Goal: Task Accomplishment & Management: Manage account settings

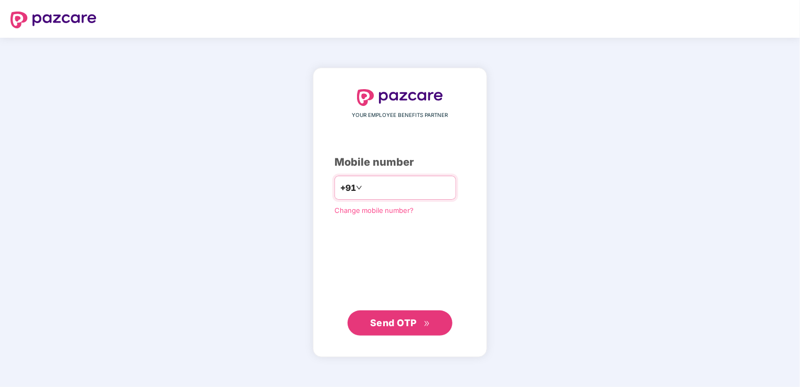
click at [398, 186] on input "number" at bounding box center [408, 187] width 86 height 17
type input "**********"
click at [389, 326] on span "Send OTP" at bounding box center [393, 322] width 47 height 11
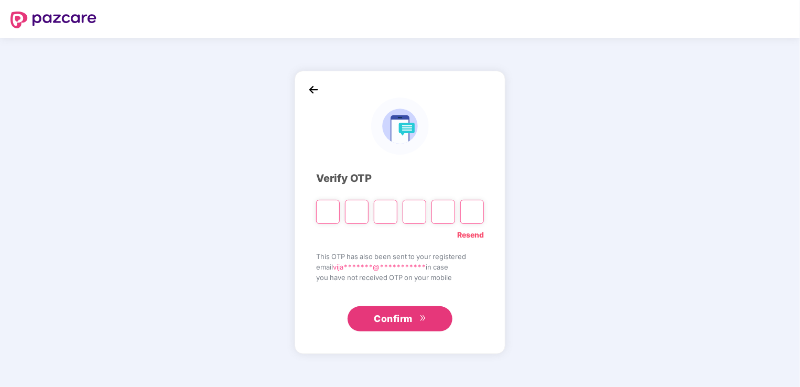
type input "*"
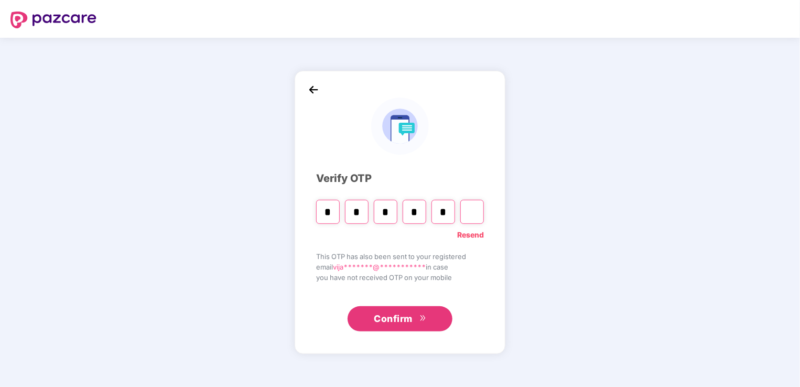
type input "*"
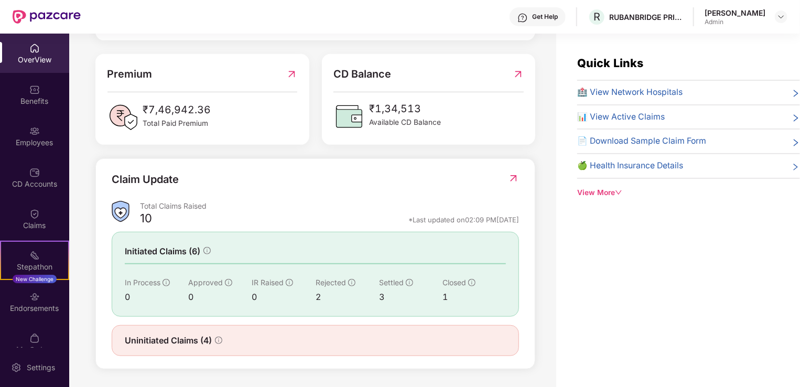
scroll to position [259, 0]
click at [512, 178] on img at bounding box center [513, 179] width 11 height 10
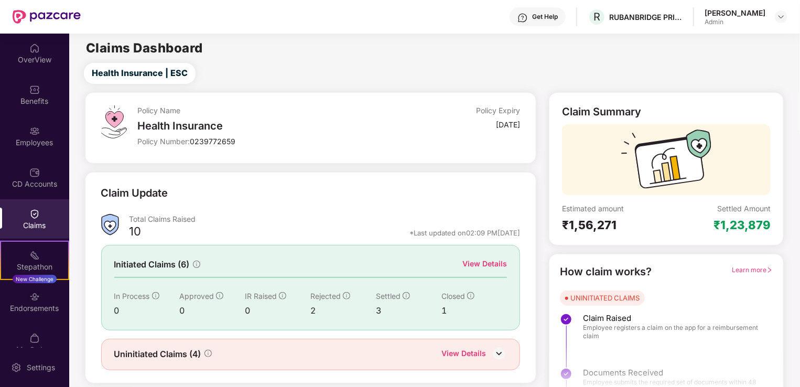
click at [489, 264] on div "View Details" at bounding box center [485, 264] width 45 height 12
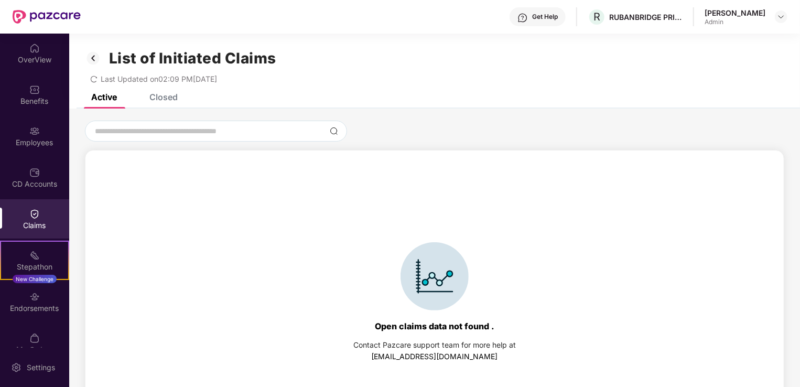
click at [163, 97] on div "Closed" at bounding box center [163, 97] width 28 height 10
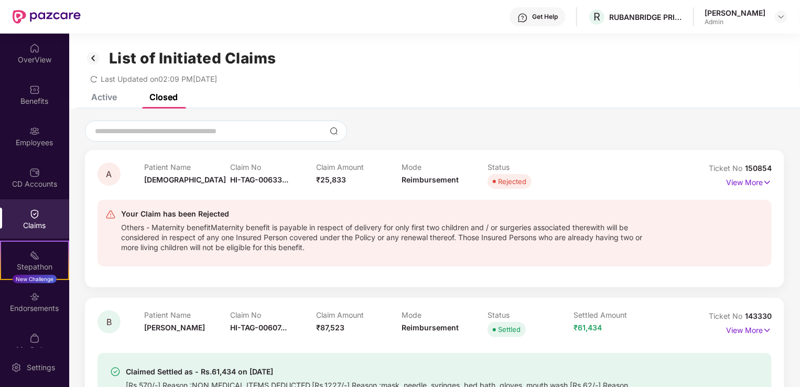
click at [101, 95] on div "Active" at bounding box center [104, 97] width 26 height 10
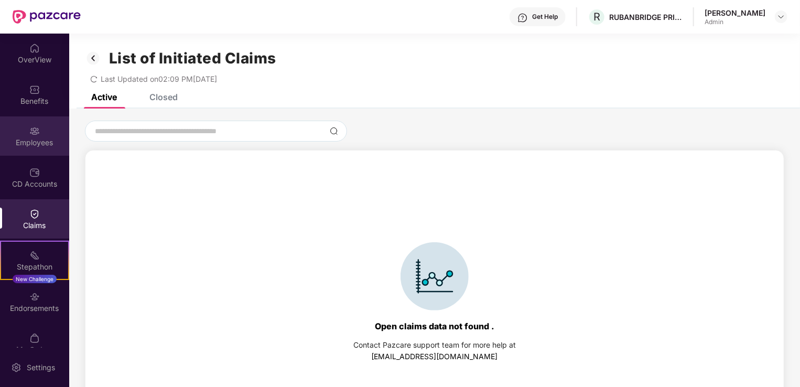
click at [41, 146] on div "Employees" at bounding box center [34, 142] width 69 height 10
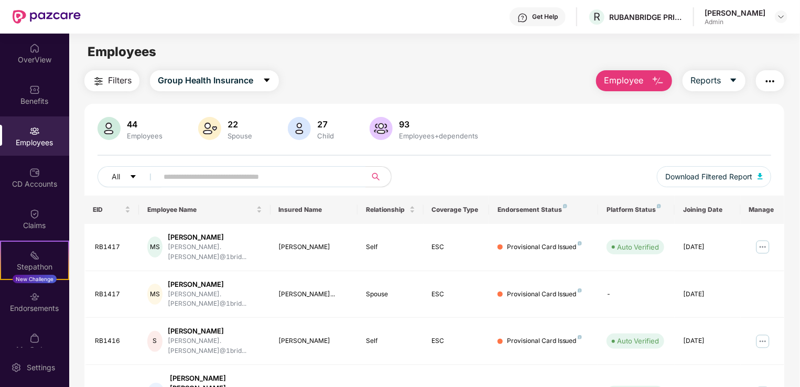
click at [663, 83] on img "button" at bounding box center [658, 81] width 13 height 13
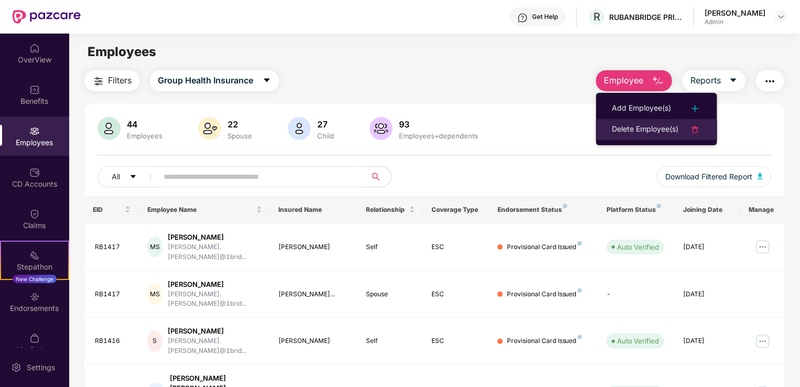
click at [664, 128] on div "Delete Employee(s)" at bounding box center [645, 129] width 67 height 13
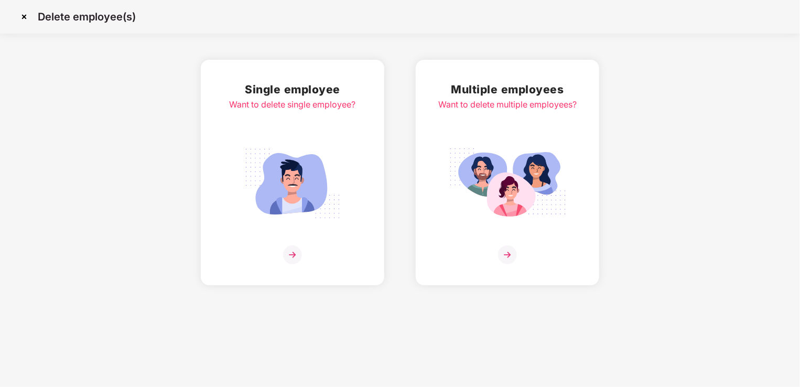
click at [294, 255] on img at bounding box center [292, 254] width 19 height 19
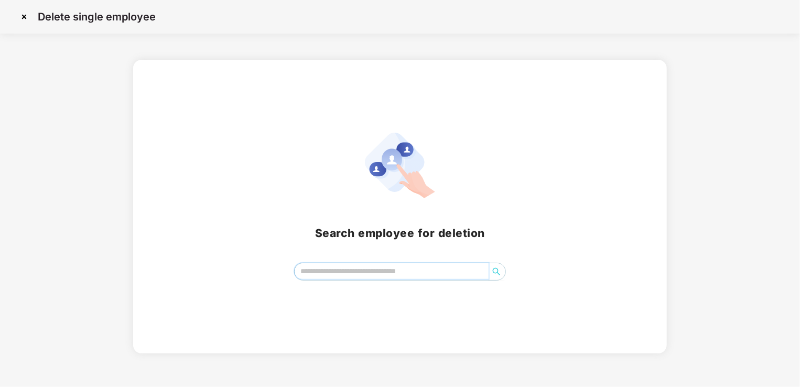
click at [357, 272] on input "search" at bounding box center [392, 271] width 194 height 16
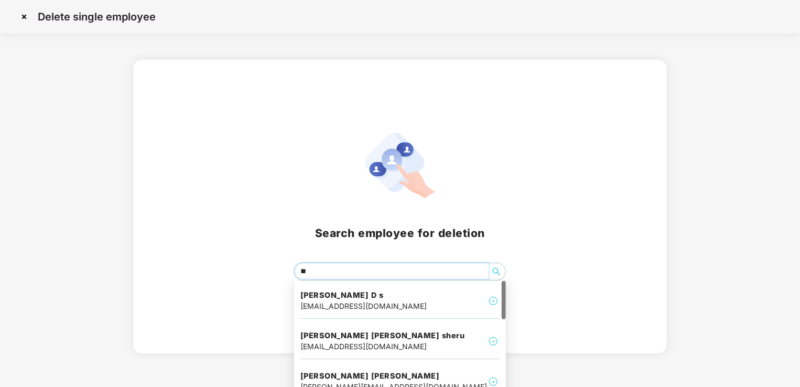
type input "***"
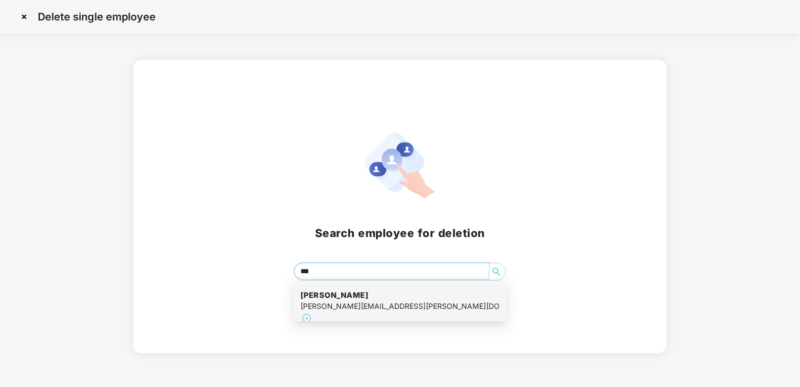
click at [325, 303] on div "[PERSON_NAME][EMAIL_ADDRESS][PERSON_NAME][DOMAIN_NAME]" at bounding box center [400, 307] width 199 height 12
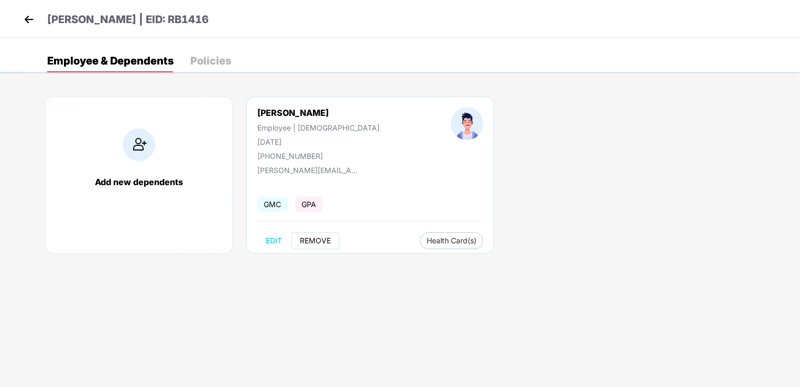
click at [314, 241] on span "REMOVE" at bounding box center [315, 241] width 31 height 8
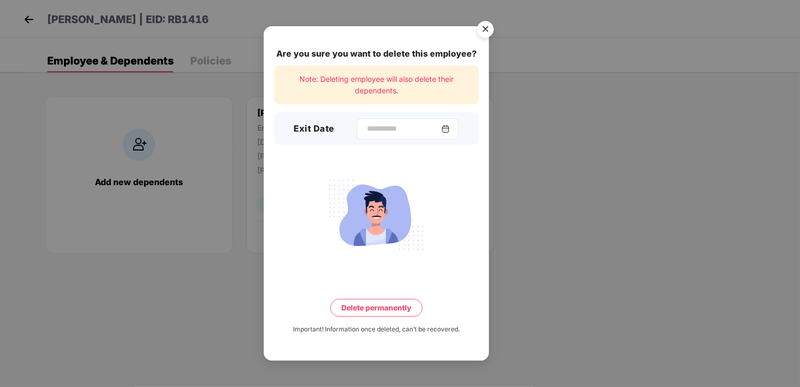
click at [450, 129] on img at bounding box center [446, 129] width 8 height 8
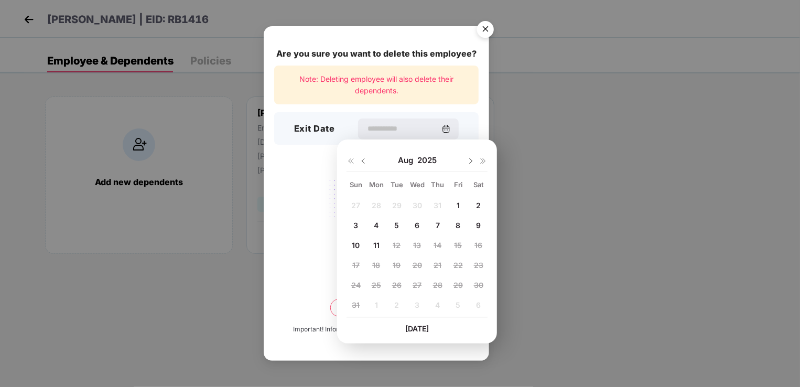
click at [359, 159] on div at bounding box center [357, 160] width 21 height 9
click at [363, 163] on img at bounding box center [363, 161] width 8 height 8
click at [470, 162] on img at bounding box center [471, 161] width 8 height 8
click at [459, 203] on div "1" at bounding box center [459, 205] width 16 height 16
type input "**********"
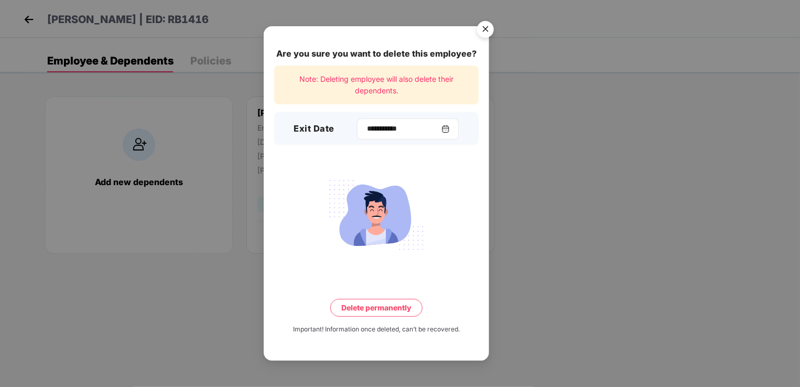
click at [450, 129] on img at bounding box center [446, 129] width 8 height 8
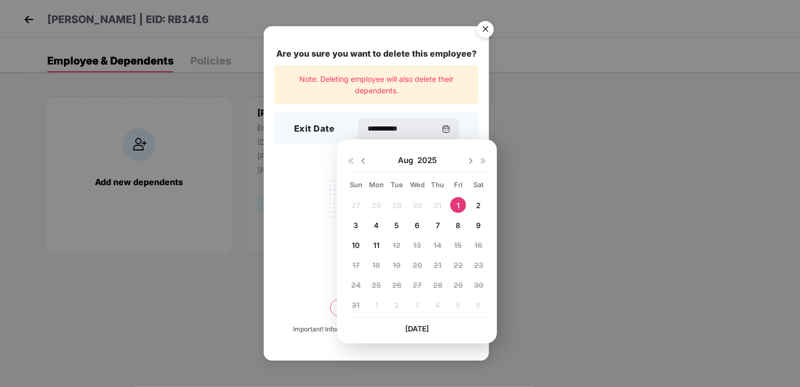
click at [461, 205] on div "1" at bounding box center [459, 205] width 16 height 16
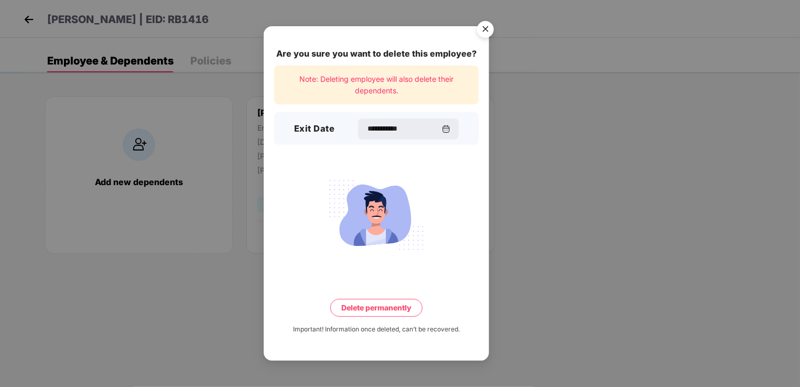
click at [386, 312] on button "Delete permanently" at bounding box center [376, 308] width 92 height 18
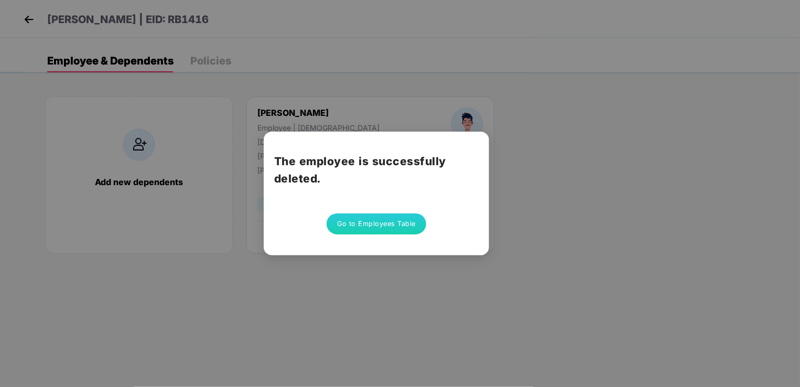
click at [387, 223] on button "Go to Employees Table" at bounding box center [377, 223] width 100 height 21
